Goal: Task Accomplishment & Management: Complete application form

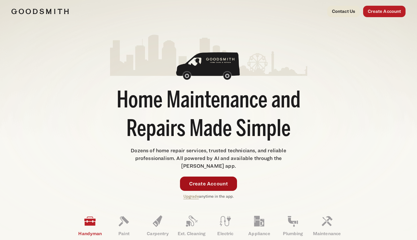
click at [202, 184] on link "Create Account" at bounding box center [208, 184] width 57 height 14
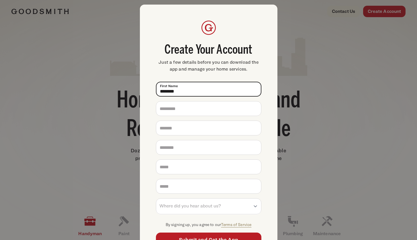
type input "********"
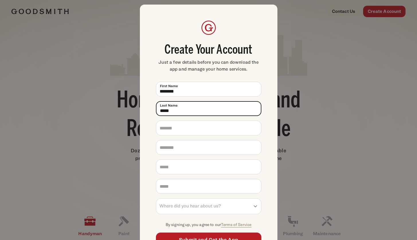
type input "*****"
click at [232, 64] on span "Just a few details before you can download the app and manage your home service…" at bounding box center [208, 66] width 105 height 14
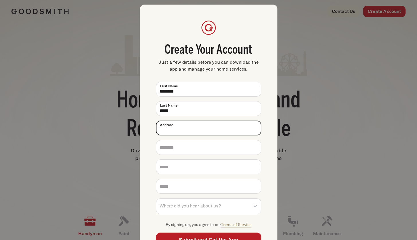
paste input "****"
type input "**********"
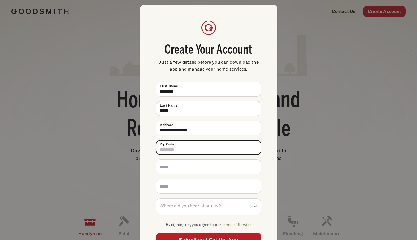
type input "*****"
click at [192, 148] on input "*****" at bounding box center [208, 147] width 105 height 15
paste input "text"
type input "*****"
click at [147, 179] on div "**********" at bounding box center [208, 134] width 137 height 259
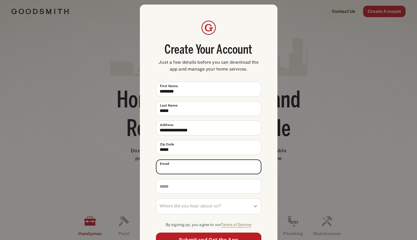
click at [175, 168] on input "Email *" at bounding box center [208, 167] width 105 height 15
type input "**********"
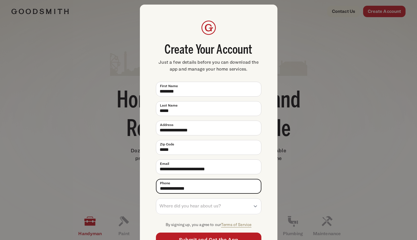
type input "**********"
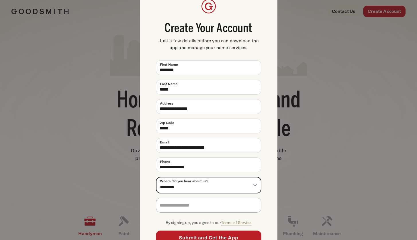
scroll to position [38, 0]
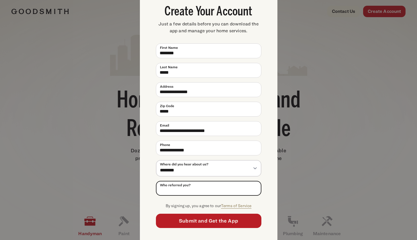
click at [235, 185] on input "Who referred you?" at bounding box center [208, 188] width 105 height 15
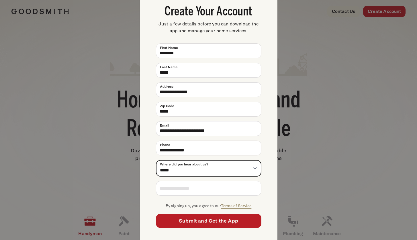
scroll to position [23, 0]
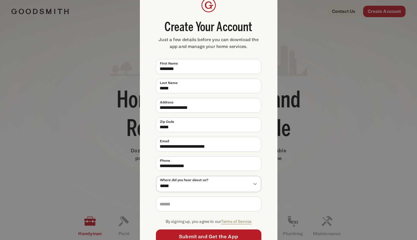
click at [253, 196] on ul "**********" at bounding box center [208, 142] width 105 height 166
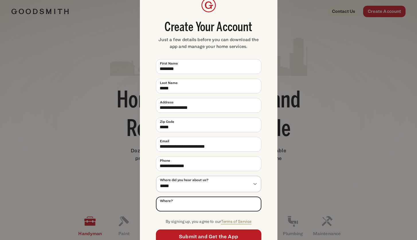
click at [247, 205] on input "Where?" at bounding box center [208, 204] width 105 height 15
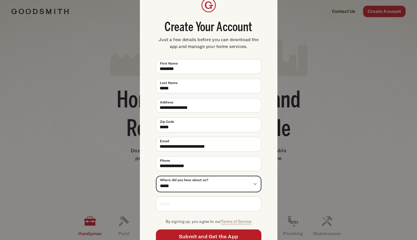
select select "**********"
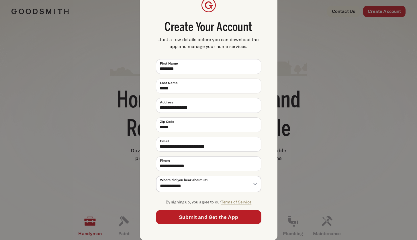
click at [263, 186] on div "**********" at bounding box center [208, 111] width 137 height 259
click at [226, 10] on p "Create Your Account Just a few details before you can download the app and mana…" at bounding box center [208, 24] width 105 height 52
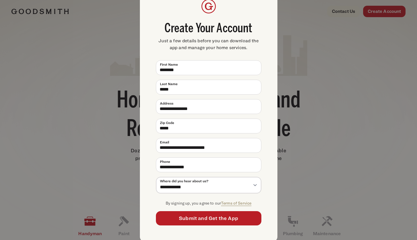
scroll to position [20, 0]
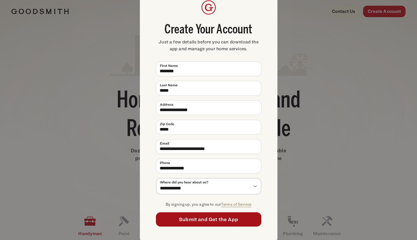
click at [207, 216] on button "Submit and Get the App" at bounding box center [208, 220] width 105 height 14
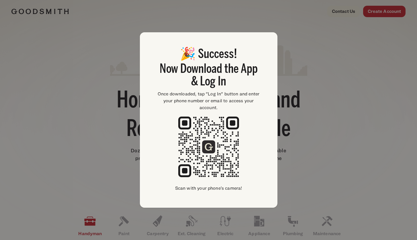
scroll to position [0, 0]
click at [319, 35] on div "🎉 Success! Now Download the App & Log In Once downloaded, tap "Log In" button a…" at bounding box center [208, 120] width 417 height 240
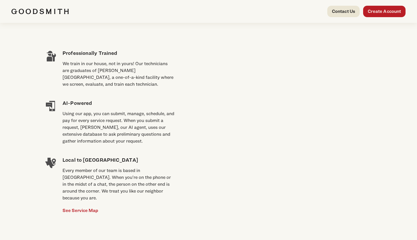
scroll to position [411, 0]
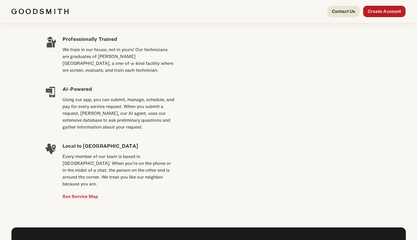
click at [125, 118] on div "Using our app, you can submit, manage, schedule, and pay for every service requ…" at bounding box center [118, 113] width 112 height 34
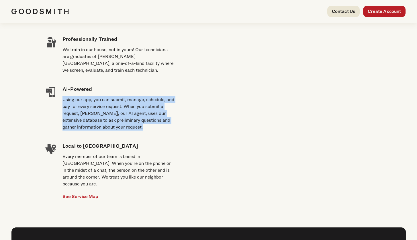
click at [125, 118] on div "Using our app, you can submit, manage, schedule, and pay for every service requ…" at bounding box center [118, 113] width 112 height 34
click at [115, 116] on div "Using our app, you can submit, manage, schedule, and pay for every service requ…" at bounding box center [118, 113] width 112 height 34
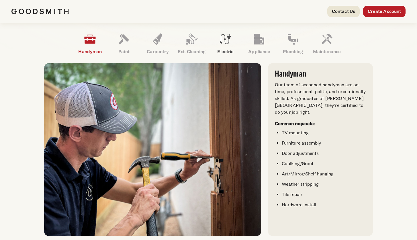
scroll to position [168, 0]
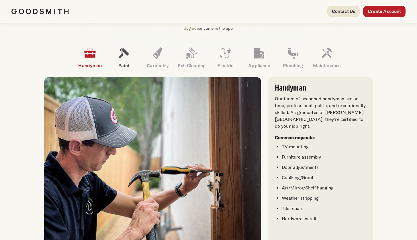
click at [129, 57] on icon at bounding box center [124, 53] width 14 height 14
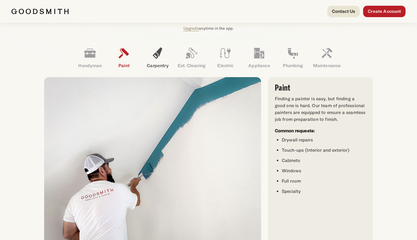
click at [156, 57] on icon at bounding box center [158, 53] width 14 height 14
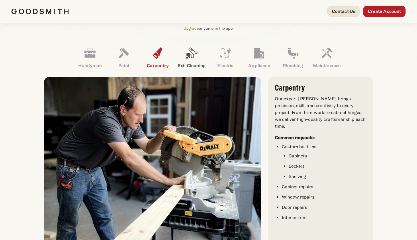
click at [184, 58] on link "Ext. Cleaning" at bounding box center [191, 58] width 34 height 30
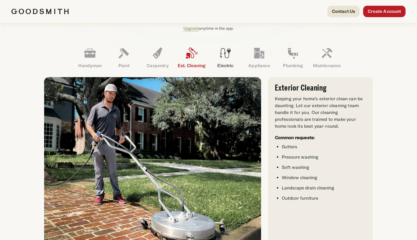
click at [221, 58] on icon at bounding box center [225, 53] width 11 height 10
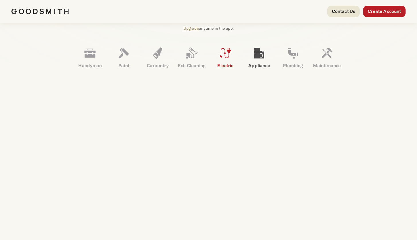
click at [270, 58] on link "Appliance" at bounding box center [259, 58] width 34 height 30
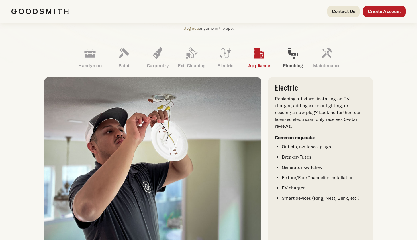
click at [287, 59] on icon at bounding box center [293, 53] width 14 height 14
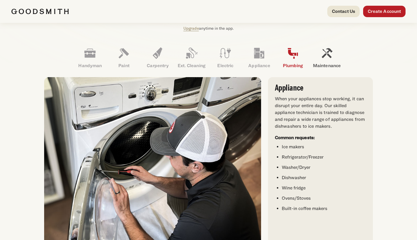
click at [324, 60] on icon at bounding box center [327, 53] width 14 height 14
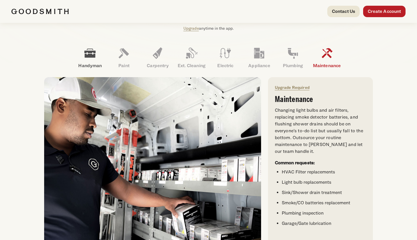
click at [97, 58] on link "Handyman" at bounding box center [90, 58] width 34 height 30
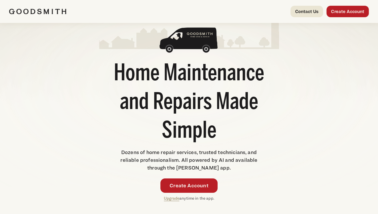
scroll to position [41, 0]
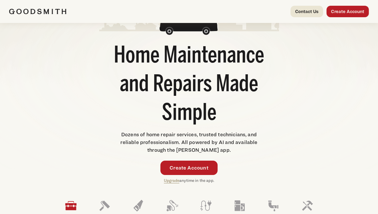
drag, startPoint x: 123, startPoint y: 134, endPoint x: 279, endPoint y: 139, distance: 156.7
click at [279, 138] on div "Home Maintenance and Repairs Made Simple Dozens of home repair services, truste…" at bounding box center [189, 88] width 180 height 190
click at [215, 144] on span "Dozens of home repair services, trusted technicians, and reliable professionali…" at bounding box center [189, 141] width 137 height 21
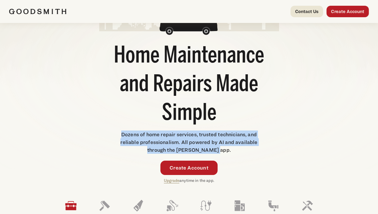
drag, startPoint x: 230, startPoint y: 150, endPoint x: 118, endPoint y: 135, distance: 113.0
click at [118, 135] on p "Dozens of home repair services, trusted technicians, and reliable professionali…" at bounding box center [189, 141] width 144 height 23
drag, startPoint x: 137, startPoint y: 137, endPoint x: 233, endPoint y: 150, distance: 97.4
click at [233, 150] on p "Dozens of home repair services, trusted technicians, and reliable professionali…" at bounding box center [189, 141] width 144 height 23
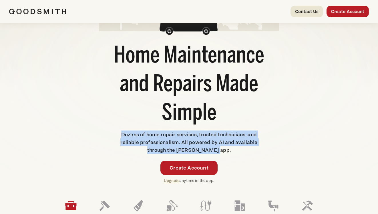
click at [224, 151] on p "Dozens of home repair services, trusted technicians, and reliable professionali…" at bounding box center [189, 141] width 144 height 23
drag, startPoint x: 196, startPoint y: 145, endPoint x: 117, endPoint y: 133, distance: 80.4
click at [117, 133] on div "Home Maintenance and Repairs Made Simple Dozens of home repair services, truste…" at bounding box center [189, 88] width 180 height 190
click at [121, 135] on p "Dozens of home repair services, trusted technicians, and reliable professionali…" at bounding box center [189, 141] width 144 height 23
drag, startPoint x: 130, startPoint y: 136, endPoint x: 234, endPoint y: 150, distance: 105.1
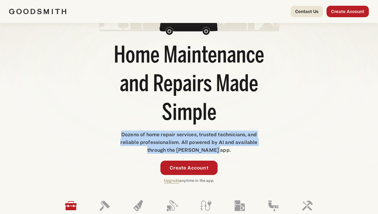
click at [234, 150] on p "Dozens of home repair services, trusted technicians, and reliable professionali…" at bounding box center [189, 141] width 144 height 23
click at [220, 149] on span "Dozens of home repair services, trusted technicians, and reliable professionali…" at bounding box center [189, 141] width 137 height 21
drag, startPoint x: 201, startPoint y: 145, endPoint x: 119, endPoint y: 132, distance: 83.5
click at [119, 132] on p "Dozens of home repair services, trusted technicians, and reliable professionali…" at bounding box center [189, 141] width 144 height 23
click at [122, 133] on span "Dozens of home repair services, trusted technicians, and reliable professionali…" at bounding box center [189, 141] width 137 height 21
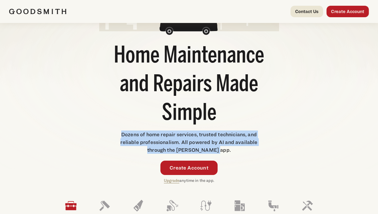
drag, startPoint x: 122, startPoint y: 134, endPoint x: 226, endPoint y: 152, distance: 106.1
click at [226, 153] on p "Dozens of home repair services, trusted technicians, and reliable professionali…" at bounding box center [189, 141] width 144 height 23
click at [226, 151] on p "Dozens of home repair services, trusted technicians, and reliable professionali…" at bounding box center [189, 141] width 144 height 23
drag, startPoint x: 205, startPoint y: 148, endPoint x: 118, endPoint y: 135, distance: 87.7
click at [118, 135] on p "Dozens of home repair services, trusted technicians, and reliable professionali…" at bounding box center [189, 141] width 144 height 23
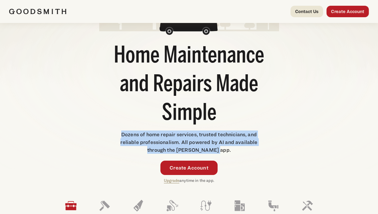
click at [122, 134] on span "Dozens of home repair services, trusted technicians, and reliable professionali…" at bounding box center [189, 141] width 137 height 21
drag, startPoint x: 122, startPoint y: 133, endPoint x: 230, endPoint y: 149, distance: 109.3
click at [230, 149] on p "Dozens of home repair services, trusted technicians, and reliable professionali…" at bounding box center [189, 141] width 144 height 23
click at [226, 149] on p "Dozens of home repair services, trusted technicians, and reliable professionali…" at bounding box center [189, 141] width 144 height 23
drag, startPoint x: 207, startPoint y: 146, endPoint x: 114, endPoint y: 133, distance: 93.6
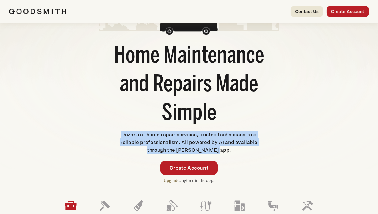
click at [106, 132] on div "Home Maintenance and Repairs Made Simple Dozens of home repair services, truste…" at bounding box center [189, 88] width 180 height 190
click at [122, 133] on span "Dozens of home repair services, trusted technicians, and reliable professionali…" at bounding box center [189, 141] width 137 height 21
drag, startPoint x: 122, startPoint y: 134, endPoint x: 223, endPoint y: 150, distance: 102.4
click at [223, 150] on span "Dozens of home repair services, trusted technicians, and reliable professionali…" at bounding box center [189, 141] width 137 height 21
click at [226, 151] on p "Dozens of home repair services, trusted technicians, and reliable professionali…" at bounding box center [189, 141] width 144 height 23
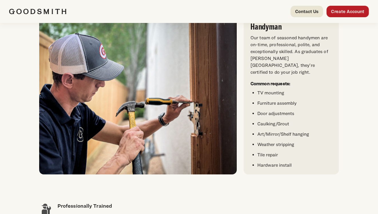
scroll to position [137, 0]
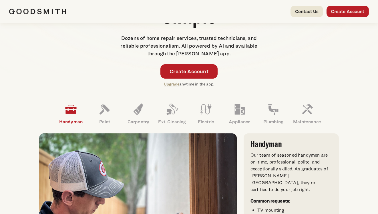
click at [198, 85] on p "Upgrade anytime in the app." at bounding box center [189, 84] width 50 height 7
click at [197, 85] on p "Upgrade anytime in the app." at bounding box center [189, 84] width 50 height 7
click at [221, 87] on div "Create Account Upgrade anytime in the app." at bounding box center [189, 75] width 180 height 23
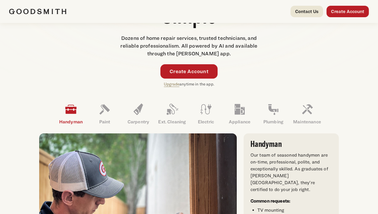
click at [206, 83] on p "Upgrade anytime in the app." at bounding box center [189, 84] width 50 height 7
click at [203, 83] on p "Upgrade anytime in the app." at bounding box center [189, 84] width 50 height 7
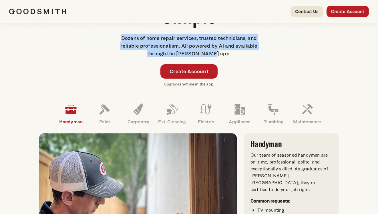
drag, startPoint x: 198, startPoint y: 49, endPoint x: 98, endPoint y: 37, distance: 100.1
click at [117, 39] on p "Dozens of home repair services, trusted technicians, and reliable professionali…" at bounding box center [189, 45] width 144 height 23
drag, startPoint x: 158, startPoint y: 42, endPoint x: 215, endPoint y: 53, distance: 58.3
click at [215, 53] on p "Dozens of home repair services, trusted technicians, and reliable professionali…" at bounding box center [189, 45] width 144 height 23
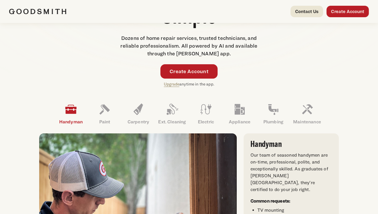
click at [218, 54] on span "Dozens of home repair services, trusted technicians, and reliable professionali…" at bounding box center [189, 45] width 137 height 21
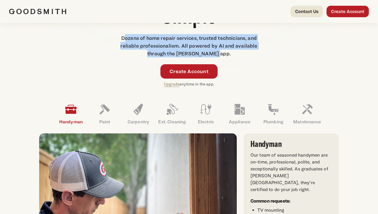
drag, startPoint x: 230, startPoint y: 56, endPoint x: 125, endPoint y: 36, distance: 107.2
click at [125, 36] on p "Dozens of home repair services, trusted technicians, and reliable professionali…" at bounding box center [189, 45] width 144 height 23
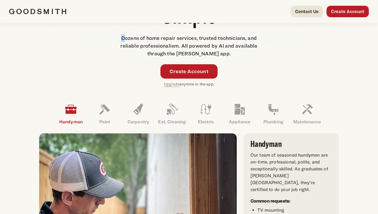
click at [123, 37] on span "Dozens of home repair services, trusted technicians, and reliable professionali…" at bounding box center [189, 45] width 137 height 21
drag, startPoint x: 122, startPoint y: 37, endPoint x: 142, endPoint y: 38, distance: 19.8
click at [140, 38] on span "Dozens of home repair services, trusted technicians, and reliable professionali…" at bounding box center [189, 45] width 137 height 21
click at [149, 40] on span "Dozens of home repair services, trusted technicians, and reliable professionali…" at bounding box center [189, 45] width 137 height 21
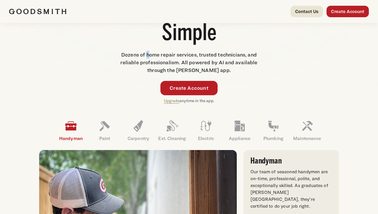
scroll to position [84, 0]
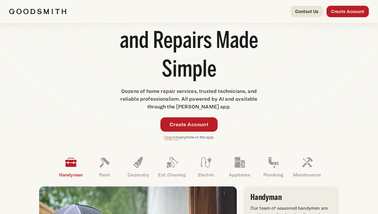
click at [219, 99] on span "Dozens of home repair services, trusted technicians, and reliable professionali…" at bounding box center [189, 98] width 137 height 21
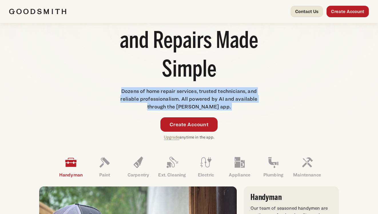
click at [219, 99] on span "Dozens of home repair services, trusted technicians, and reliable professionali…" at bounding box center [189, 98] width 137 height 21
click at [211, 99] on span "Dozens of home repair services, trusted technicians, and reliable professionali…" at bounding box center [189, 98] width 137 height 21
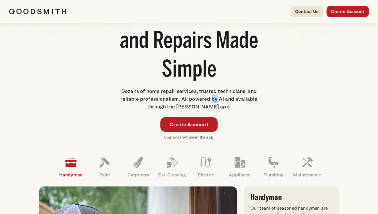
click at [211, 99] on span "Dozens of home repair services, trusted technicians, and reliable professionali…" at bounding box center [189, 98] width 137 height 21
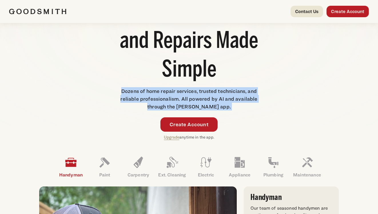
click at [211, 99] on span "Dozens of home repair services, trusted technicians, and reliable professionali…" at bounding box center [189, 98] width 137 height 21
click at [201, 99] on span "Dozens of home repair services, trusted technicians, and reliable professionali…" at bounding box center [189, 98] width 137 height 21
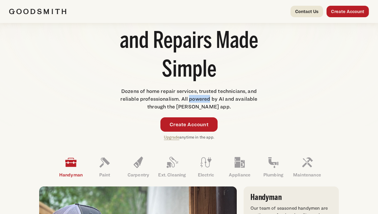
click at [201, 99] on span "Dozens of home repair services, trusted technicians, and reliable professionali…" at bounding box center [189, 98] width 137 height 21
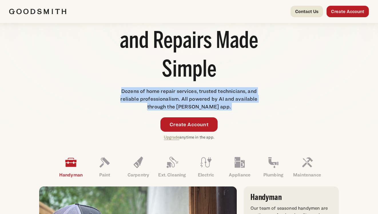
drag, startPoint x: 201, startPoint y: 99, endPoint x: 194, endPoint y: 99, distance: 6.9
click at [200, 99] on span "Dozens of home repair services, trusted technicians, and reliable professionali…" at bounding box center [189, 98] width 137 height 21
click at [190, 99] on span "Dozens of home repair services, trusted technicians, and reliable professionali…" at bounding box center [189, 98] width 137 height 21
